Goal: Task Accomplishment & Management: Manage account settings

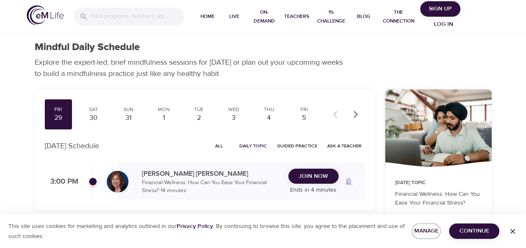
click at [439, 21] on span "Log in" at bounding box center [443, 24] width 33 height 10
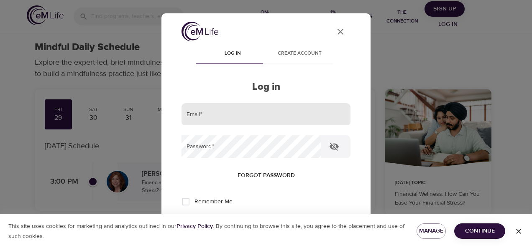
click at [250, 110] on input "email" at bounding box center [266, 114] width 169 height 23
type input "[EMAIL_ADDRESS][DOMAIN_NAME]"
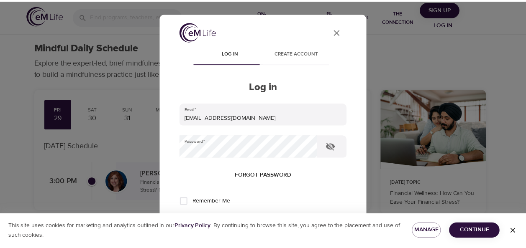
scroll to position [156, 0]
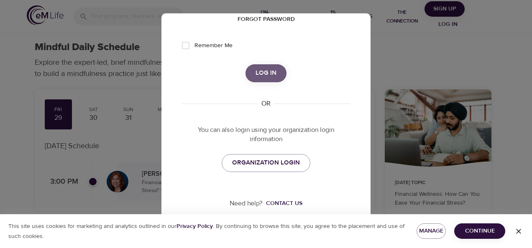
click at [269, 76] on span "Log in" at bounding box center [266, 73] width 21 height 11
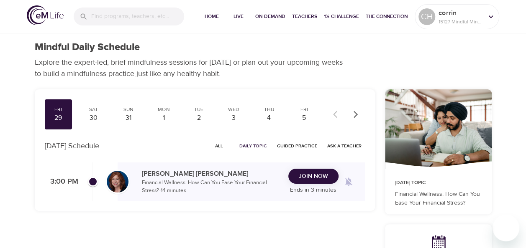
checkbox input "true"
click at [267, 115] on div "4" at bounding box center [269, 118] width 21 height 10
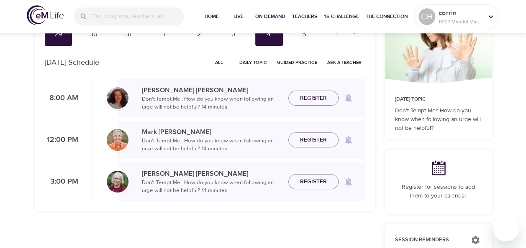
scroll to position [100, 0]
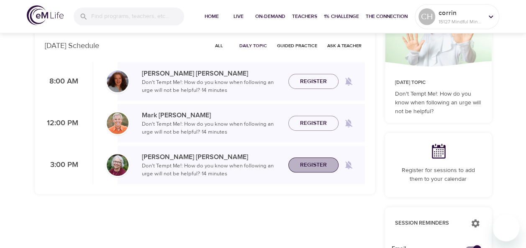
click at [310, 167] on span "Register" at bounding box center [313, 165] width 27 height 10
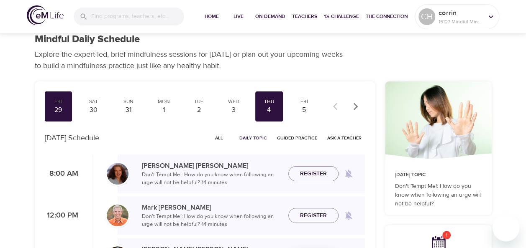
scroll to position [0, 0]
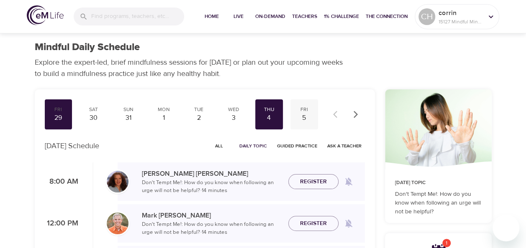
click at [302, 116] on div "5" at bounding box center [304, 118] width 21 height 10
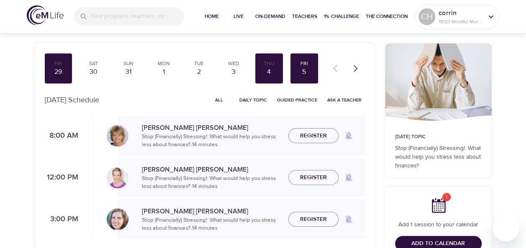
scroll to position [33, 0]
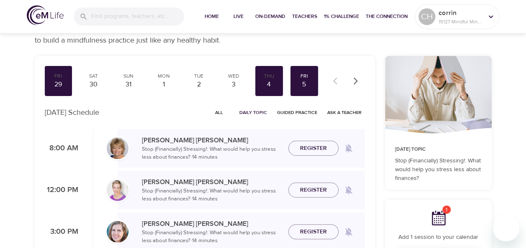
click at [222, 112] on span "All" at bounding box center [219, 113] width 20 height 8
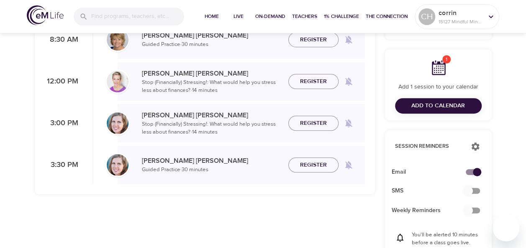
scroll to position [201, 0]
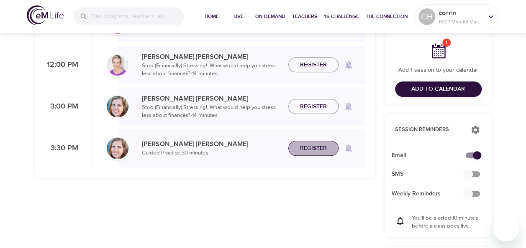
click at [315, 153] on span "Register" at bounding box center [313, 148] width 27 height 10
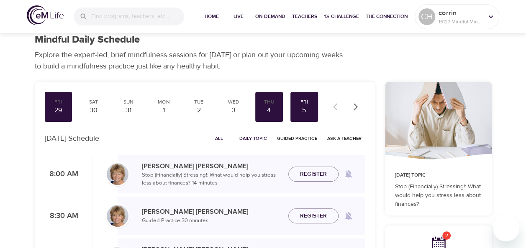
scroll to position [0, 0]
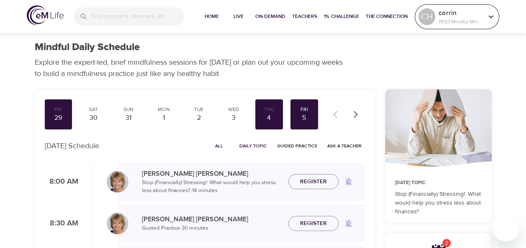
click at [476, 13] on p "corrin" at bounding box center [460, 13] width 44 height 10
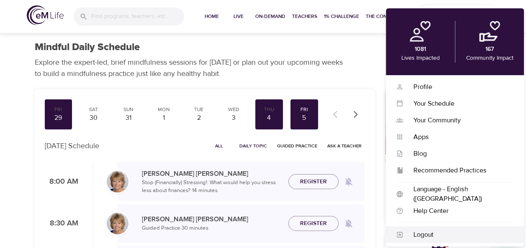
click at [420, 235] on div "Logout" at bounding box center [458, 235] width 110 height 10
